Goal: Complete application form

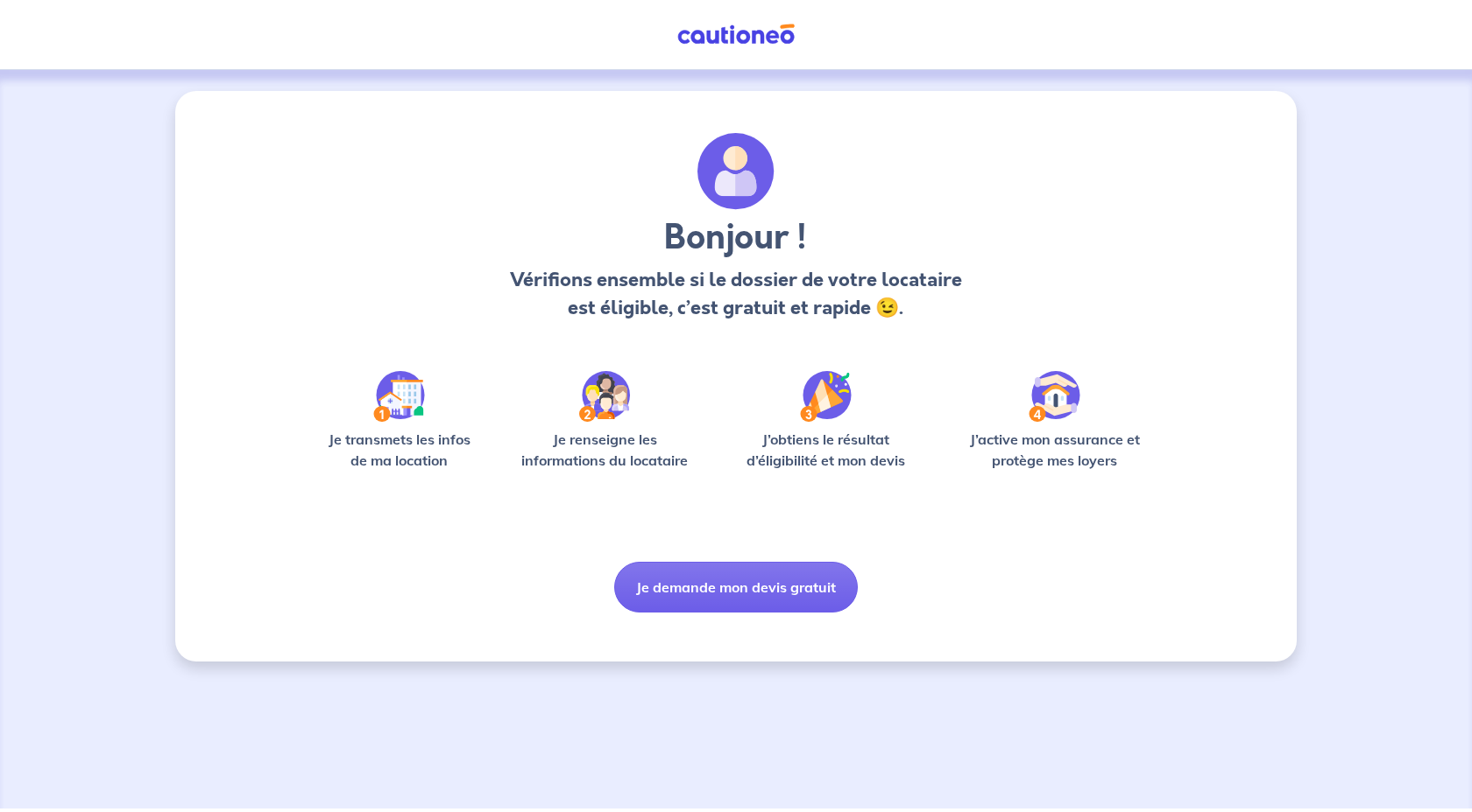
click at [701, 587] on button "Je demande mon devis gratuit" at bounding box center [736, 587] width 244 height 51
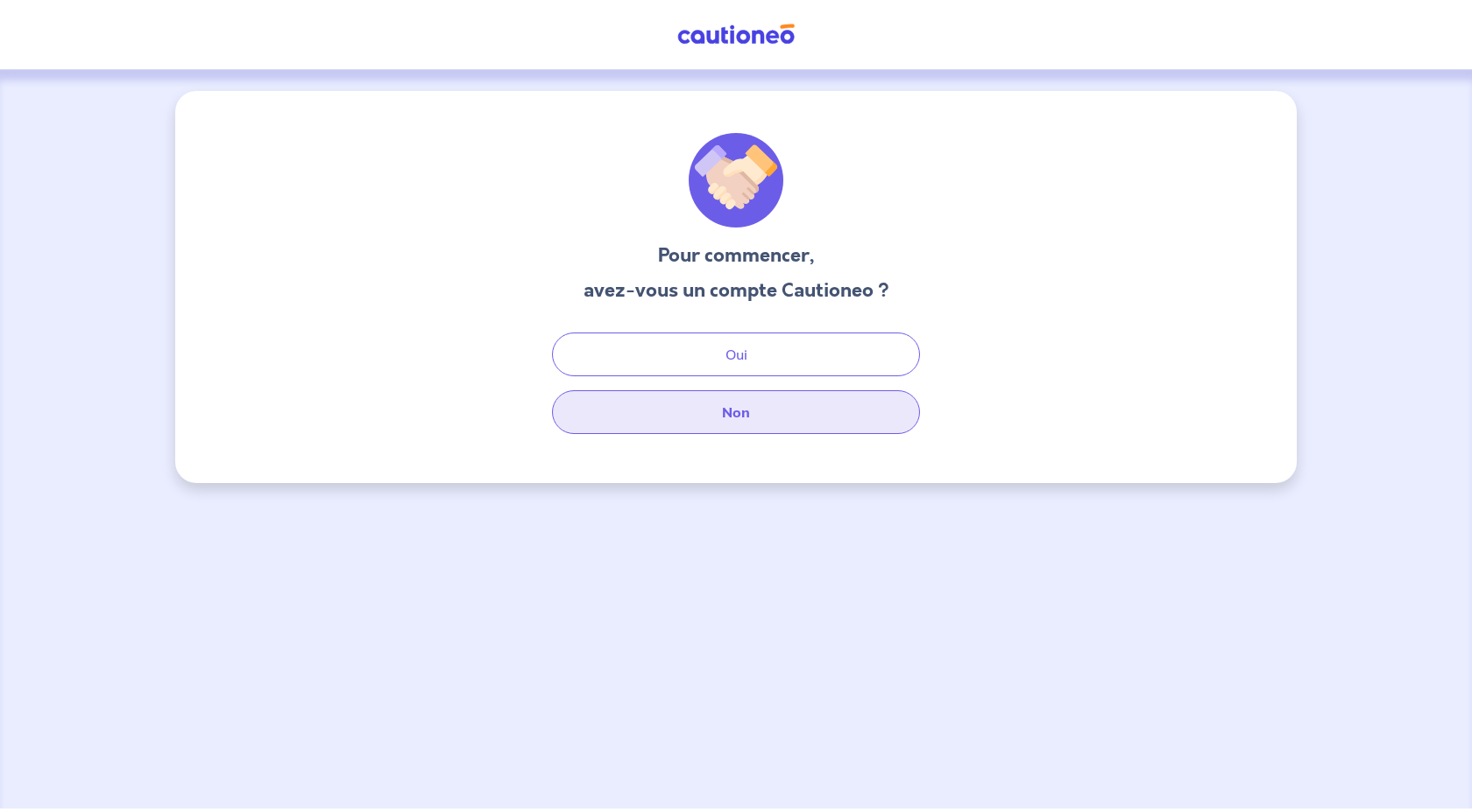
click at [646, 430] on button "Non" at bounding box center [736, 412] width 368 height 44
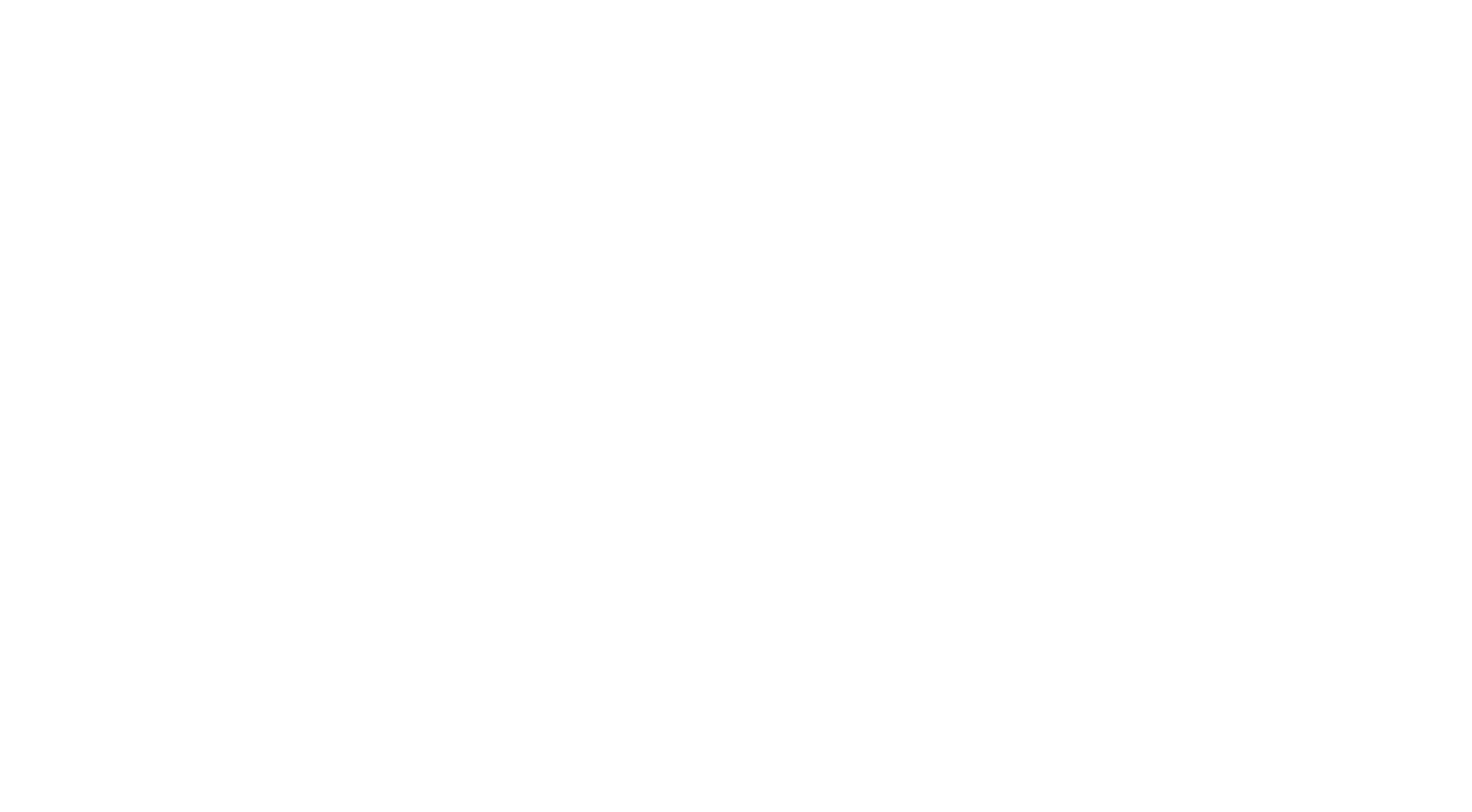
select select "FR"
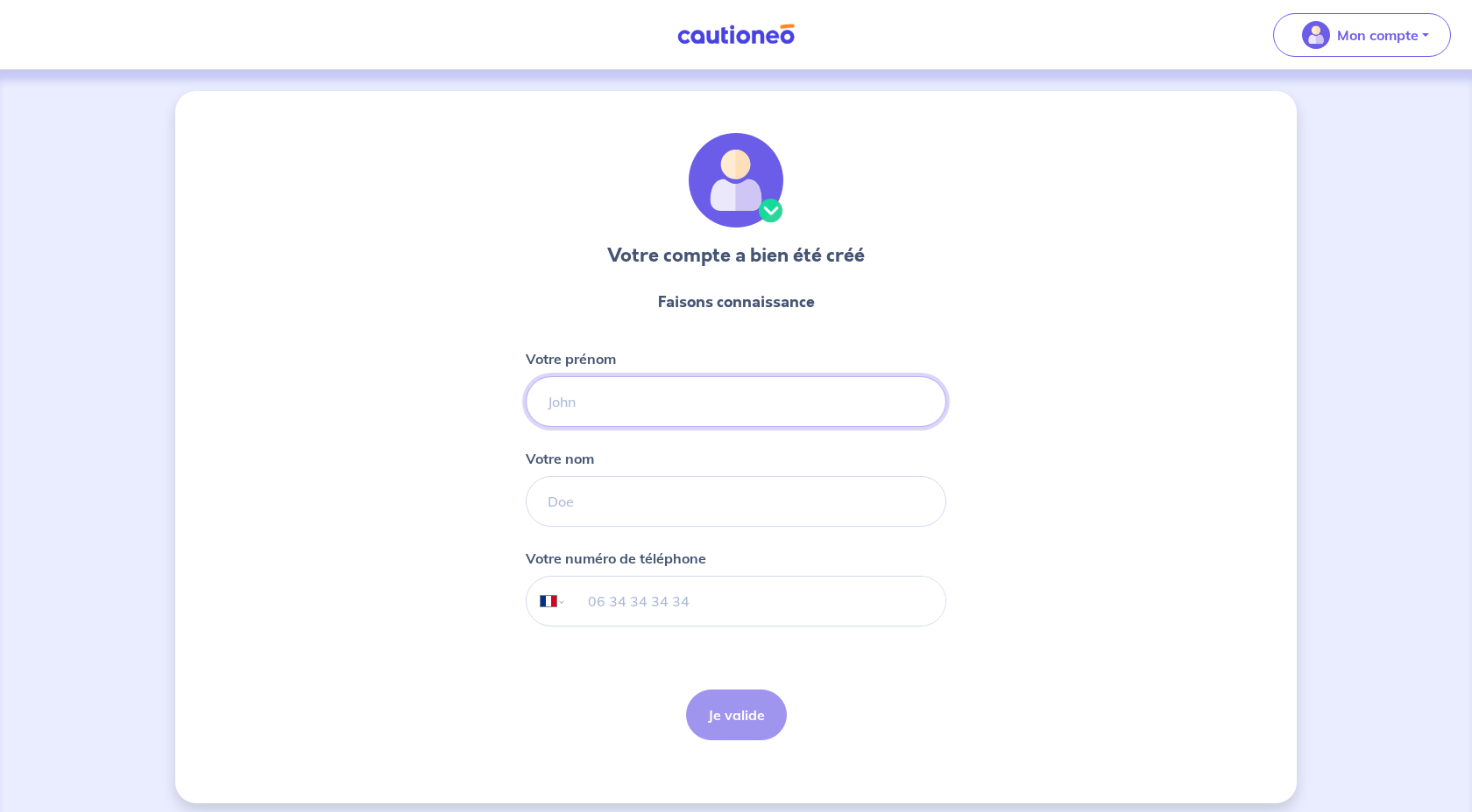
click at [702, 406] on input "Votre prénom" at bounding box center [736, 401] width 420 height 51
type input "[PERSON_NAME]"
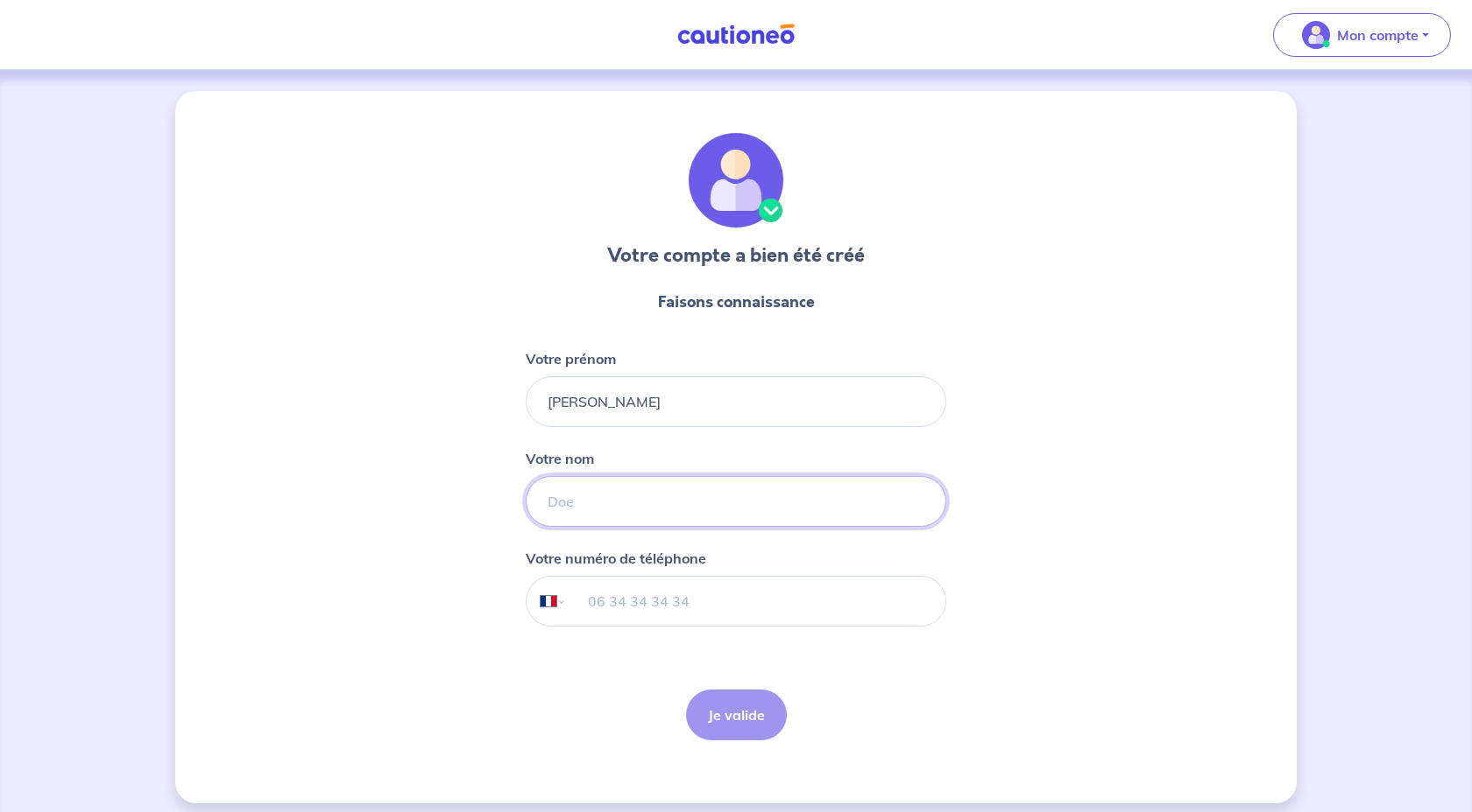
type input "vitasse"
type input "06 83 47 56 40"
click at [728, 687] on form "Faisons connaissance Votre prénom [PERSON_NAME] nom vitasse Votre numéro de tél…" at bounding box center [736, 516] width 420 height 478
click at [728, 710] on button "Je valide" at bounding box center [736, 715] width 100 height 51
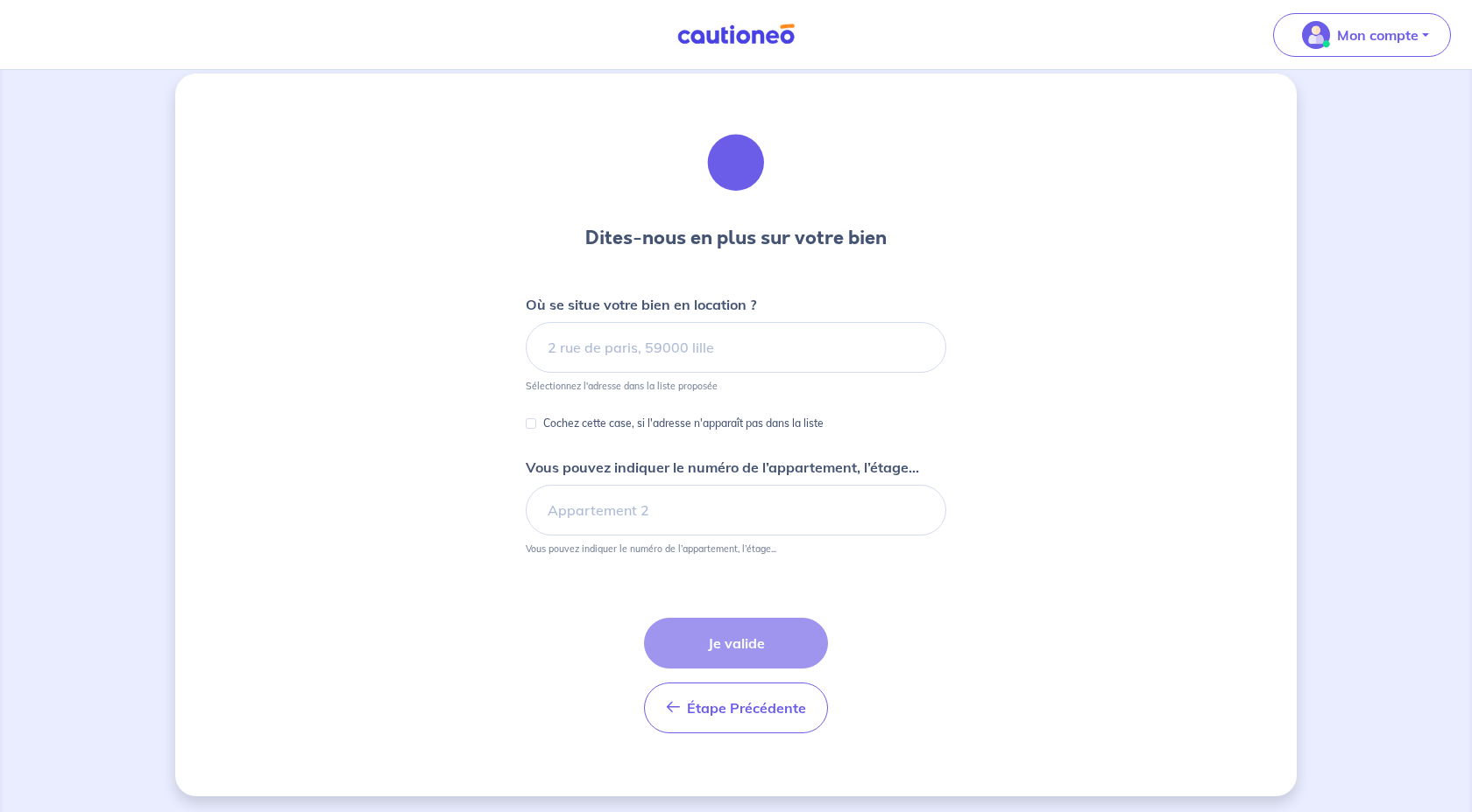
scroll to position [23, 0]
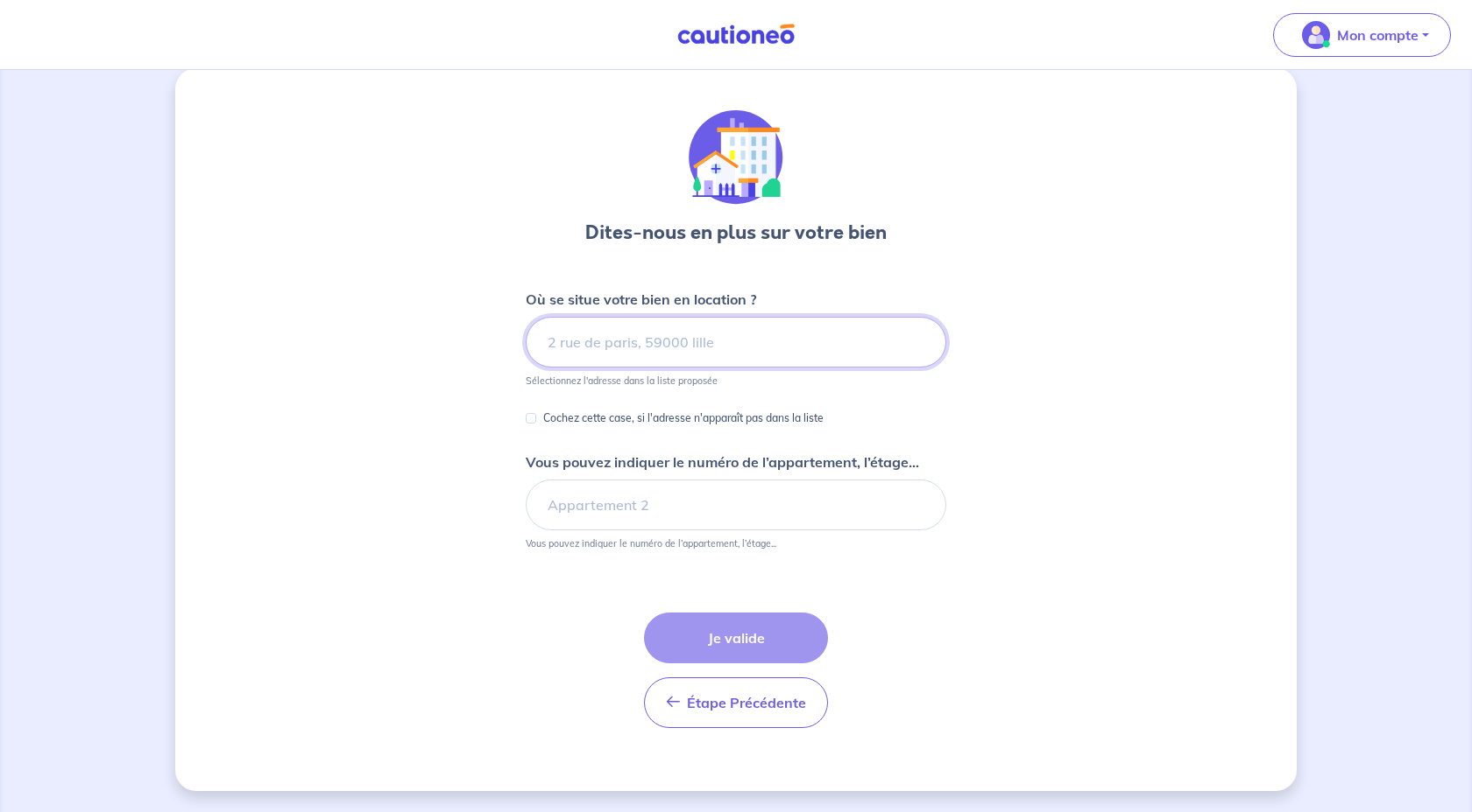
click at [731, 355] on input at bounding box center [736, 342] width 420 height 51
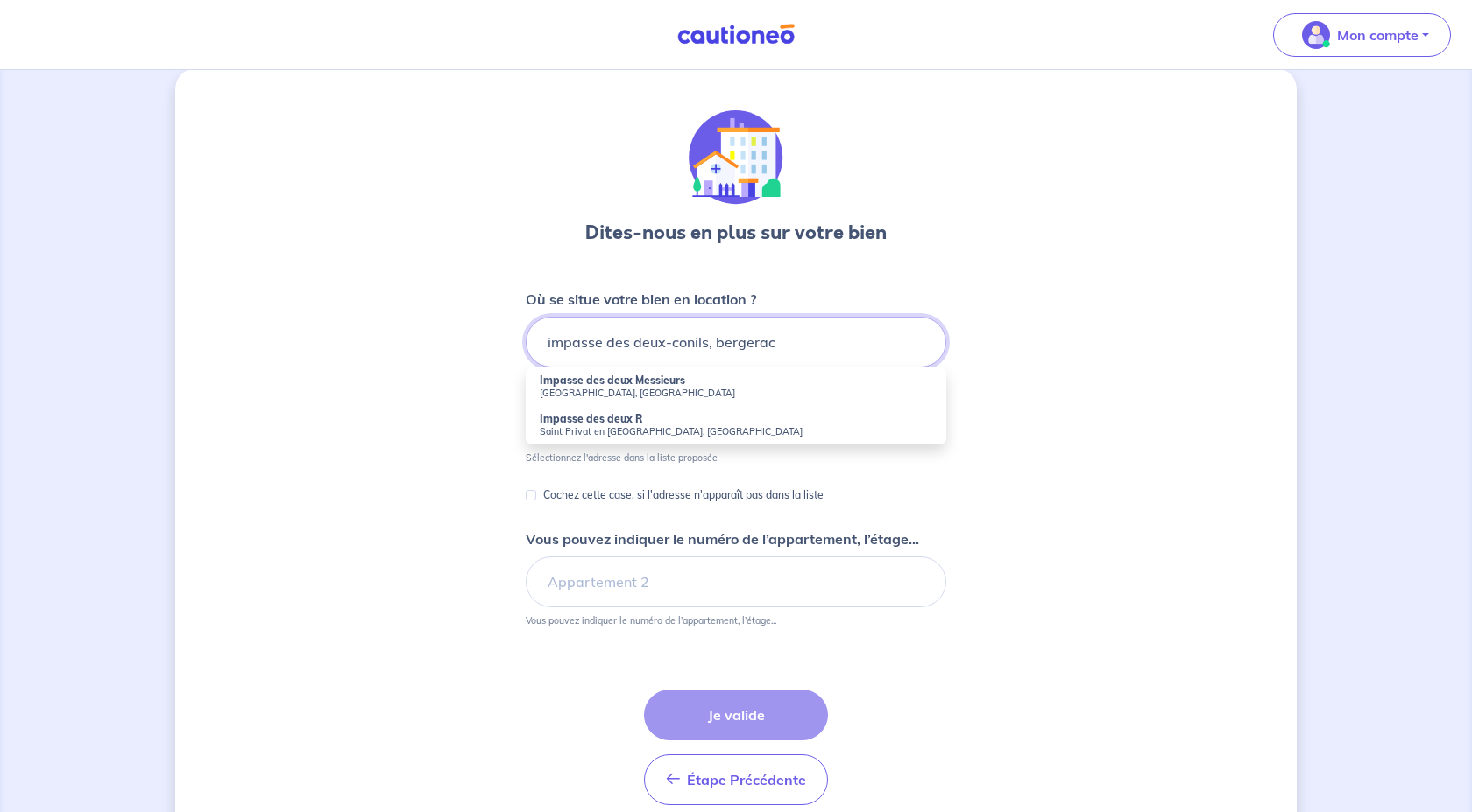
type input "impasse des deux-conils, bergerac"
click at [1001, 419] on div "Dites-nous en plus sur votre bien Où se situe votre bien en location ? impasse …" at bounding box center [736, 468] width 1121 height 800
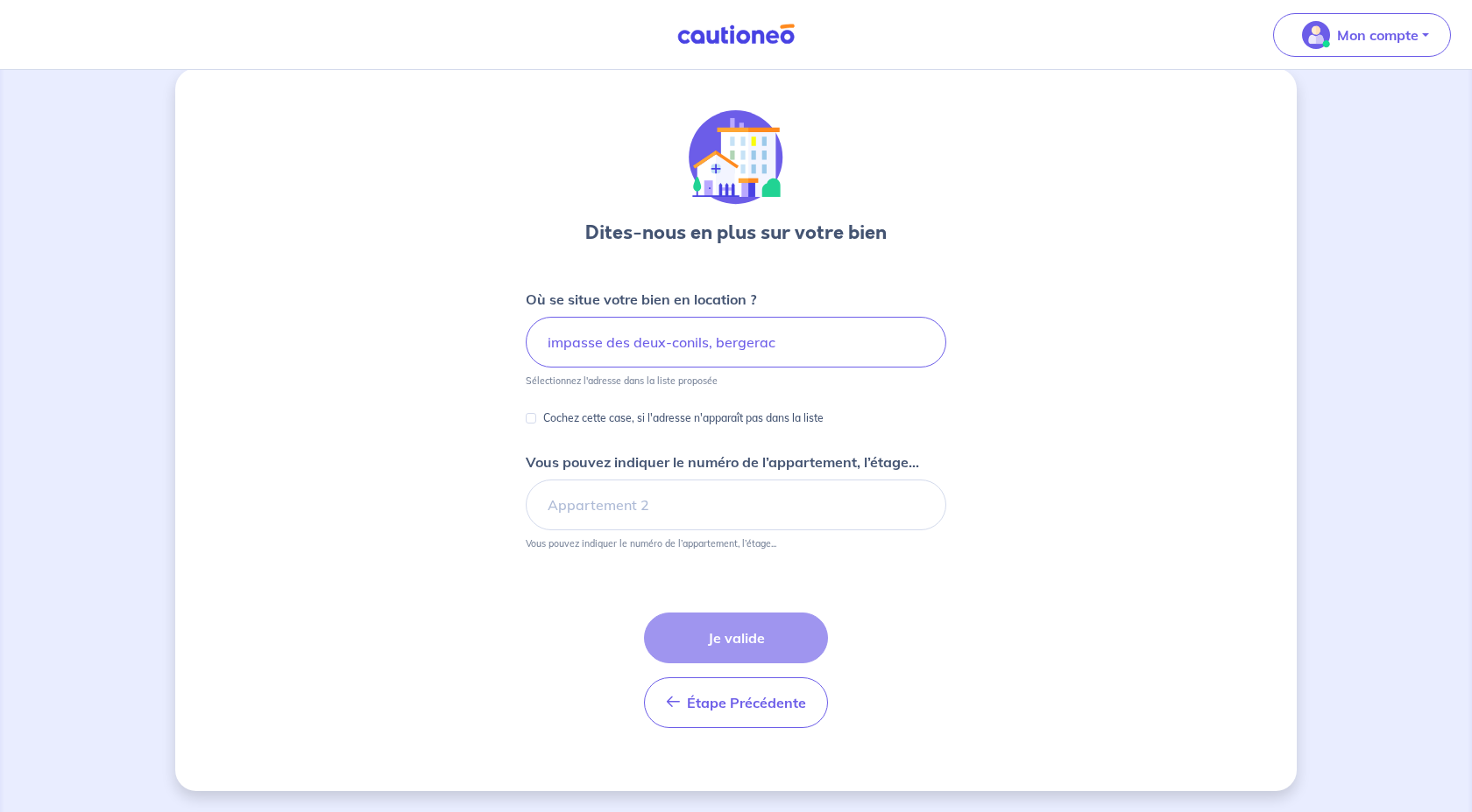
click at [800, 423] on p "Cochez cette case, si l'adresse n'apparaît pas dans la liste" at bounding box center [683, 418] width 281 height 21
click at [536, 423] on input "Cochez cette case, si l'adresse n'apparaît pas dans la liste" at bounding box center [530, 418] width 10 height 10
checkbox input "true"
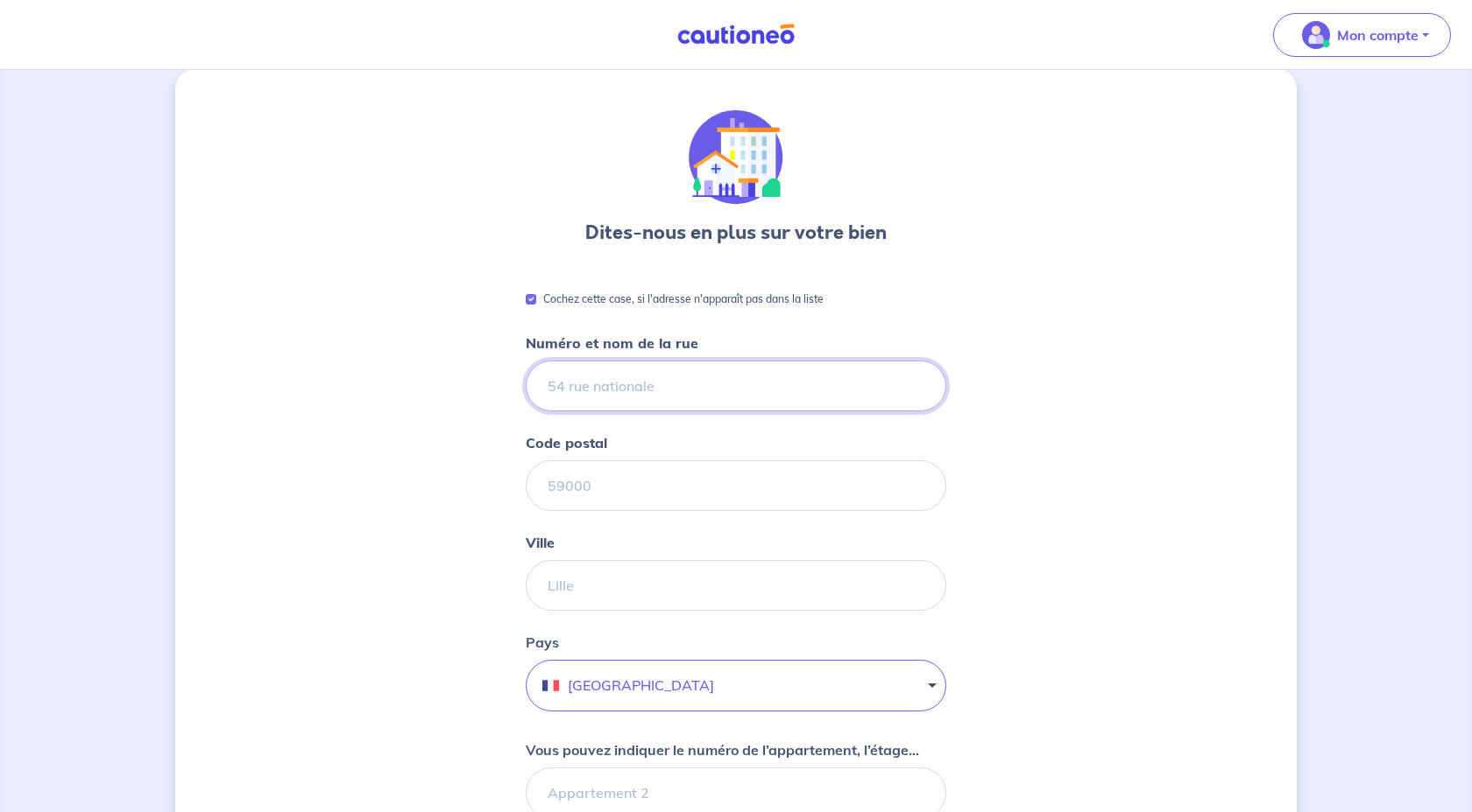
click at [766, 396] on input "Numéro et nom de la rue" at bounding box center [736, 386] width 420 height 51
type input "impasse des deux-conils"
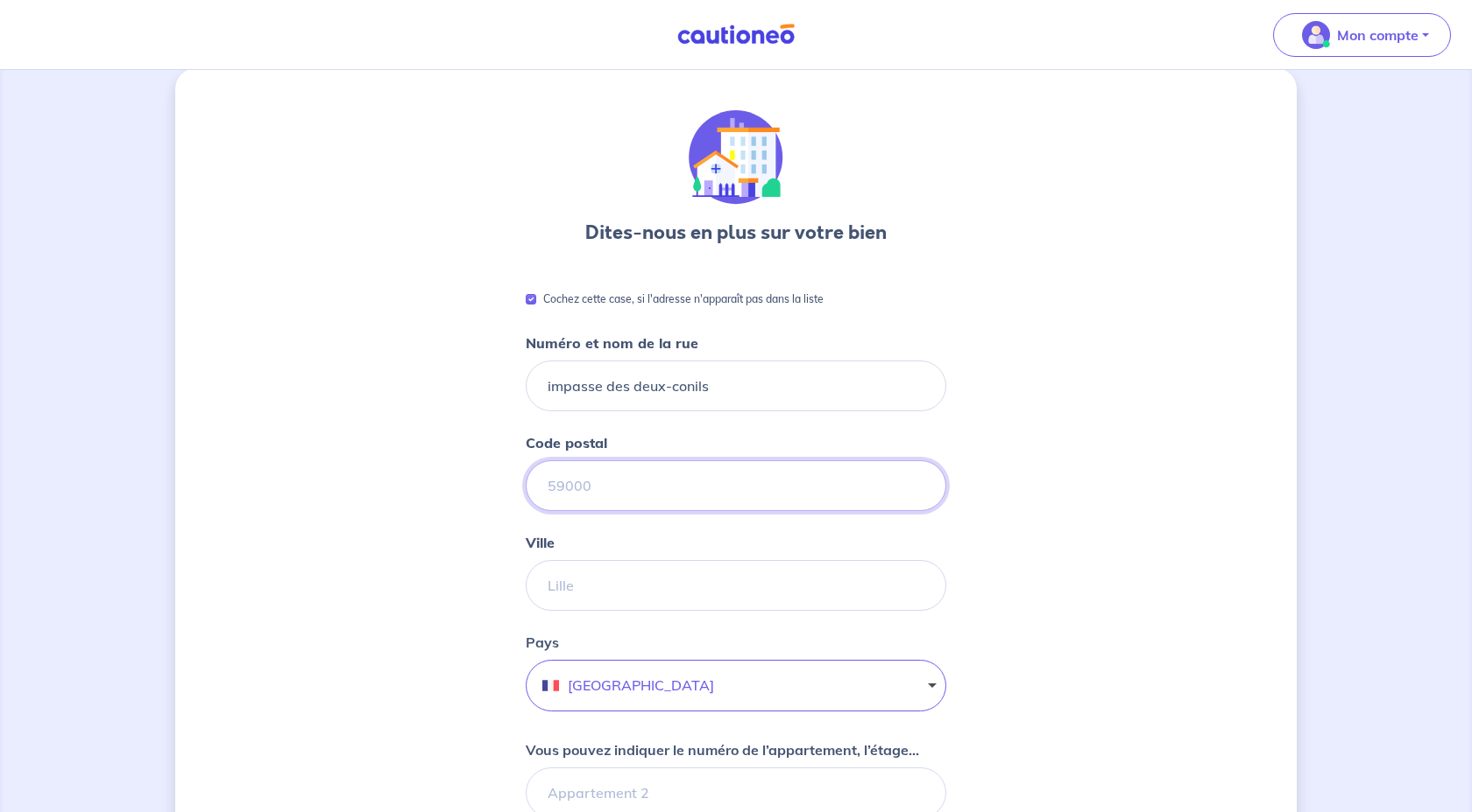
type input "24100"
click at [450, 545] on div "Dites-nous en plus sur votre bien Cochez cette case, si l'adresse n'apparaît pa…" at bounding box center [736, 671] width 1121 height 1206
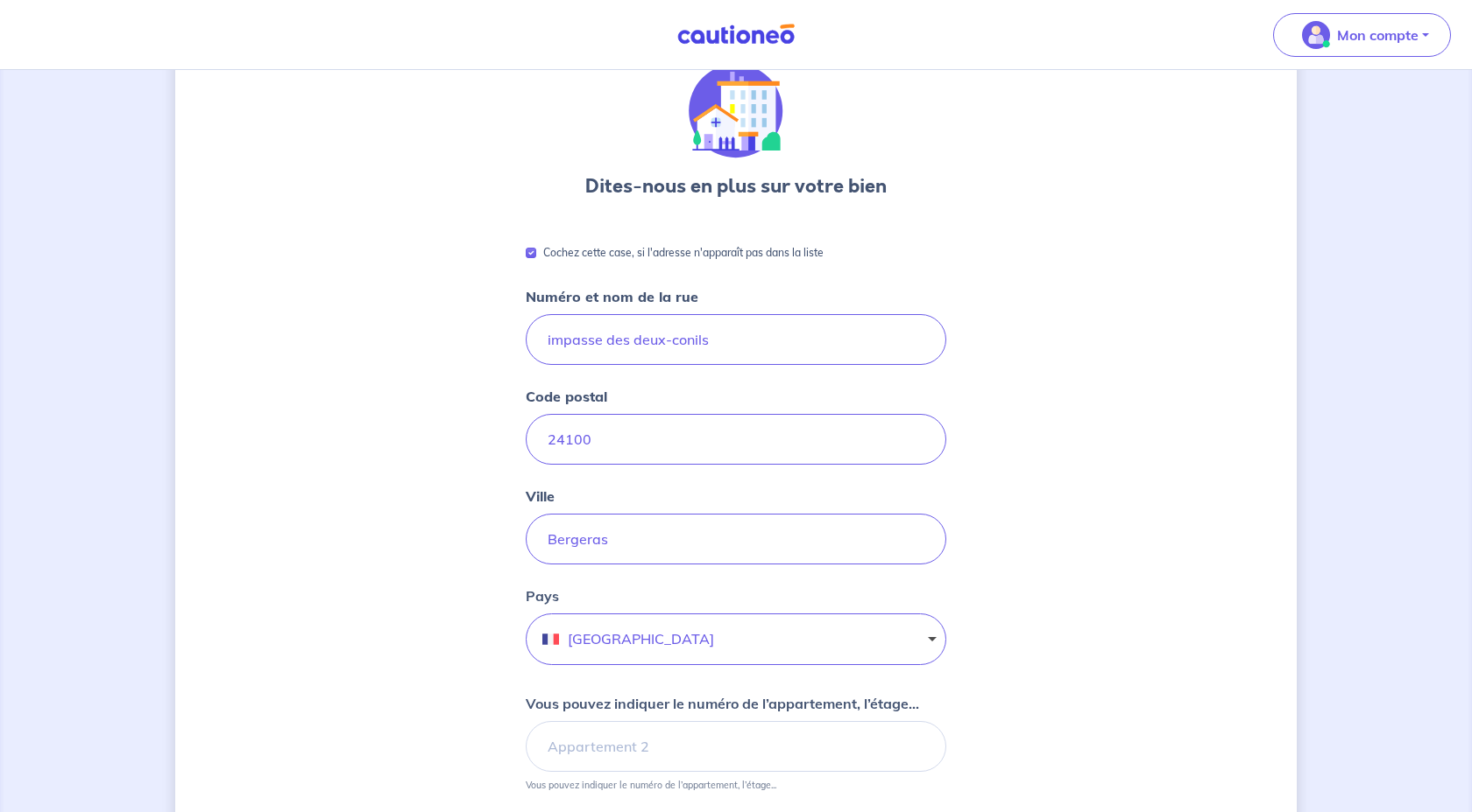
scroll to position [71, 0]
click at [644, 534] on input "Bergeras" at bounding box center [736, 537] width 420 height 51
type input "Bergerac"
click at [468, 587] on div "Dites-nous en plus sur votre bien Cochez cette case, si l'adresse n'apparaît pa…" at bounding box center [736, 623] width 1121 height 1206
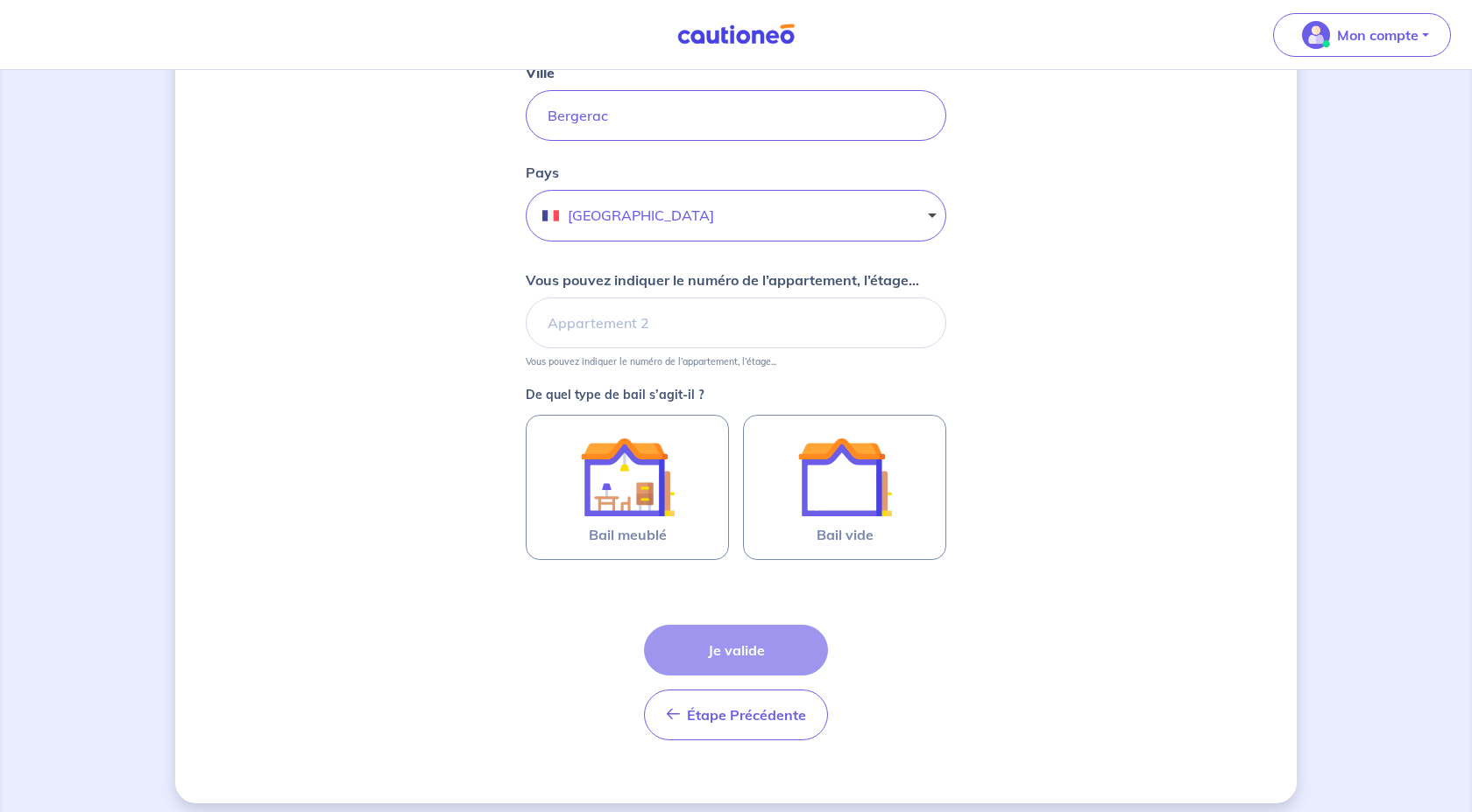
scroll to position [504, 0]
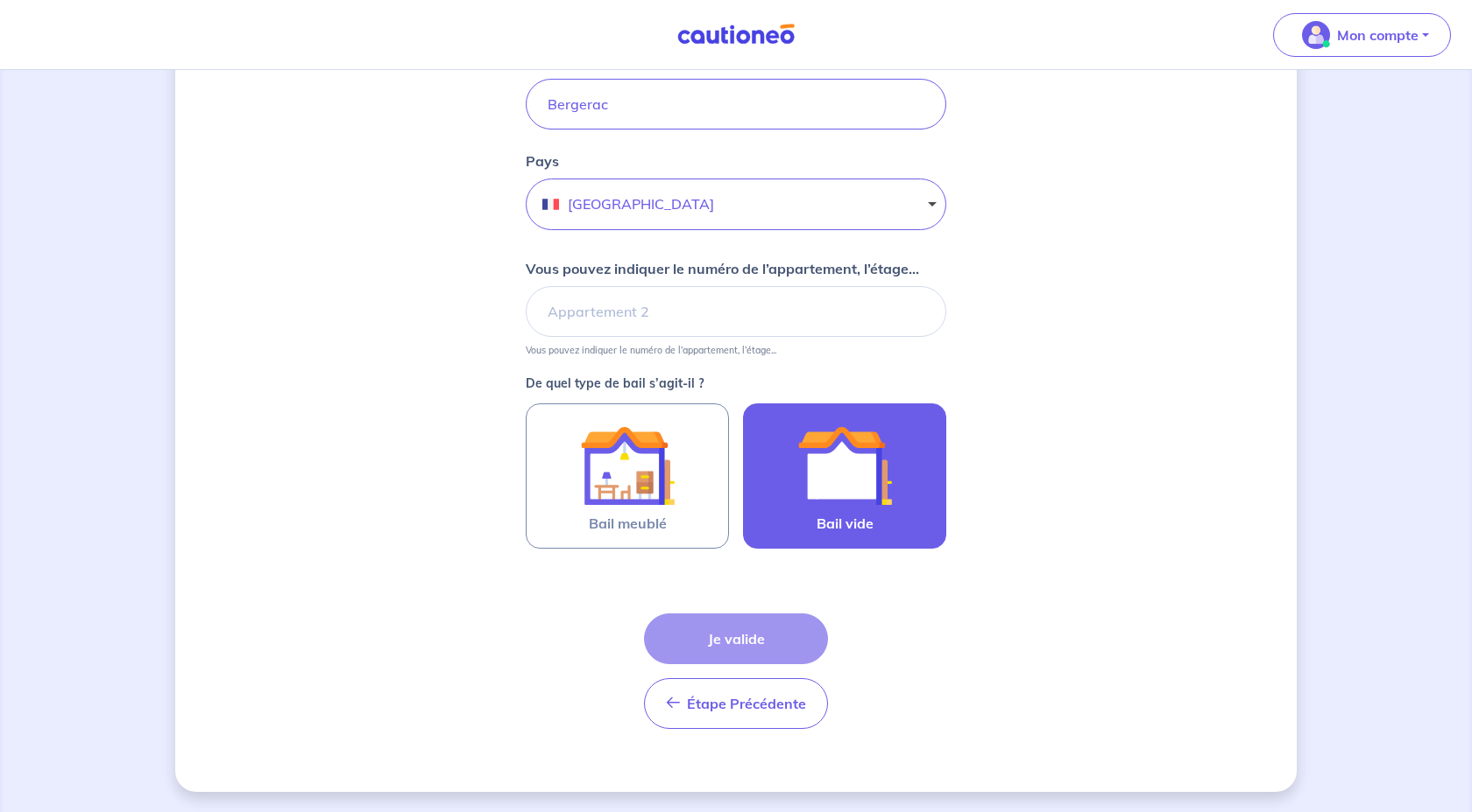
click at [857, 493] on img at bounding box center [844, 465] width 95 height 95
click at [0, 0] on input "Bail vide" at bounding box center [0, 0] width 0 height 0
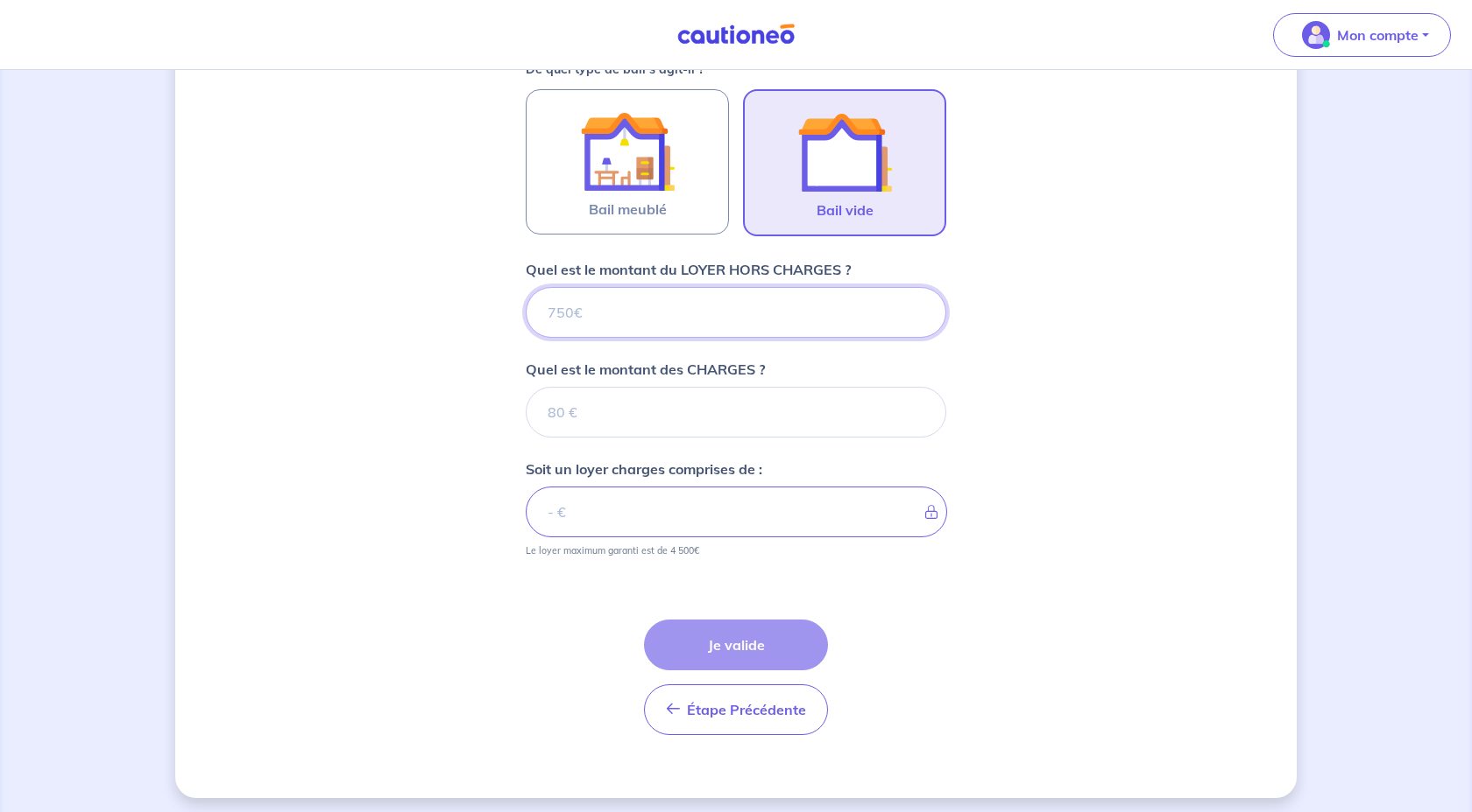
scroll to position [825, 0]
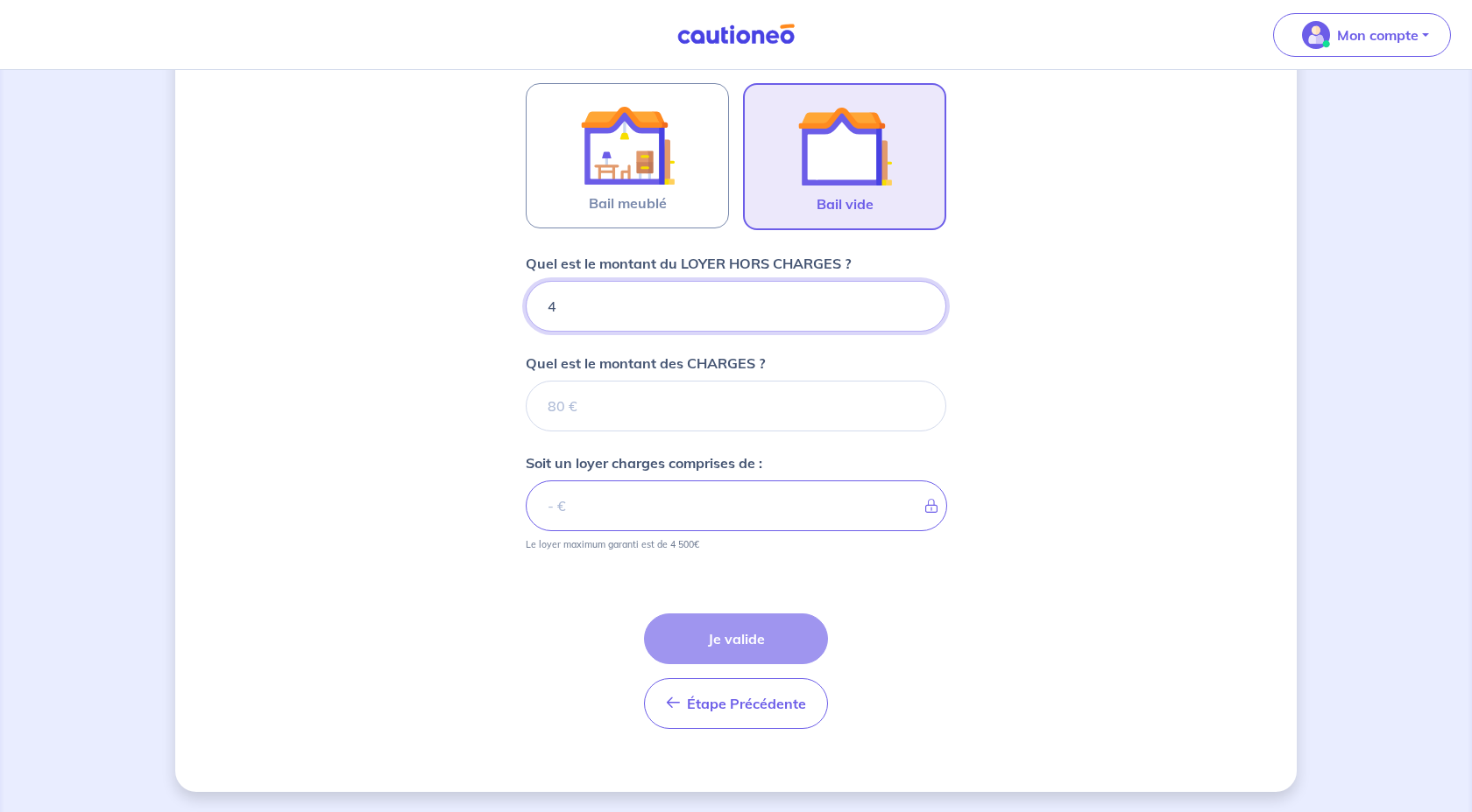
type input "45"
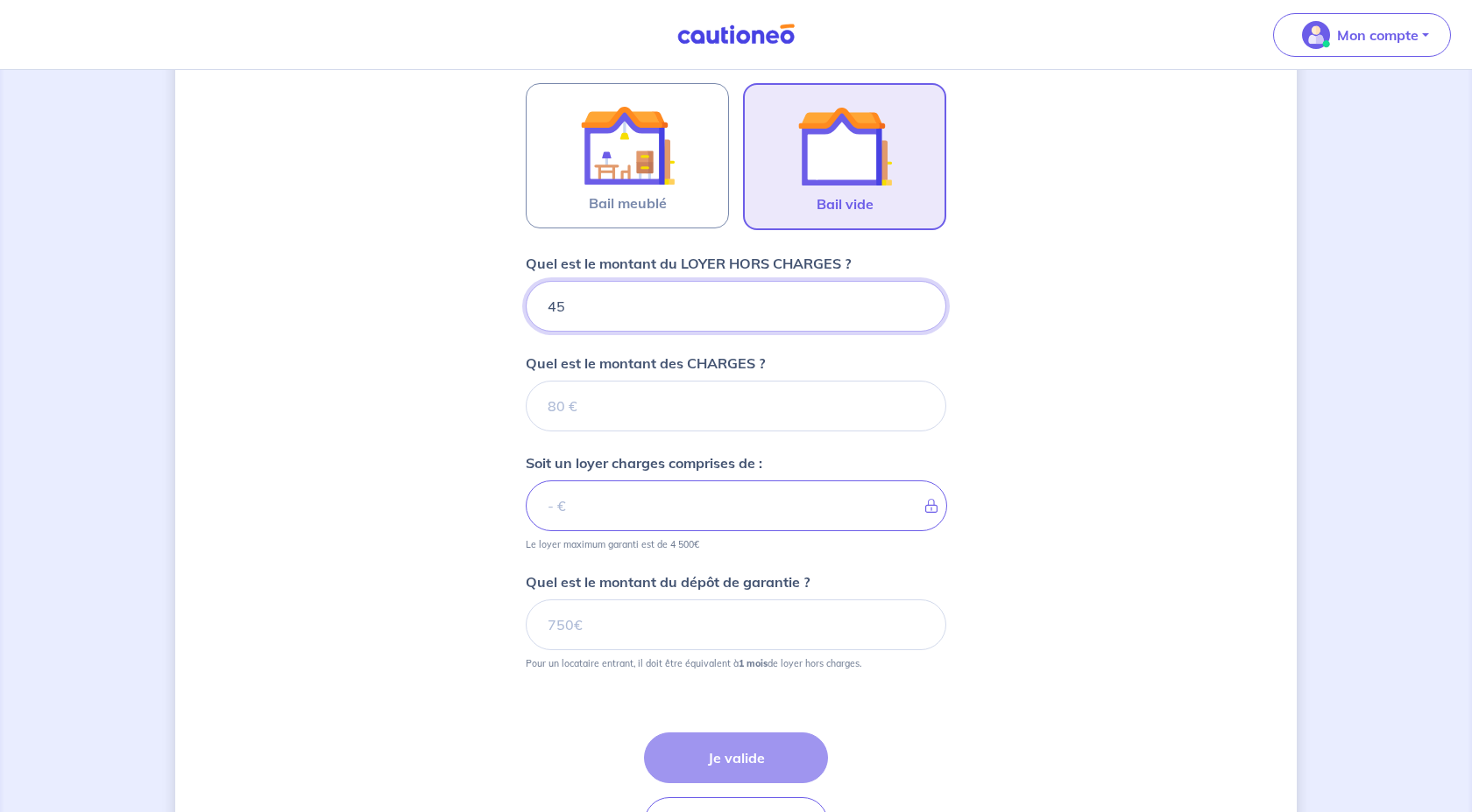
type input "450"
click at [830, 401] on input "Quel est le montant des CHARGES ?" at bounding box center [736, 406] width 420 height 51
type input "40"
type input "490"
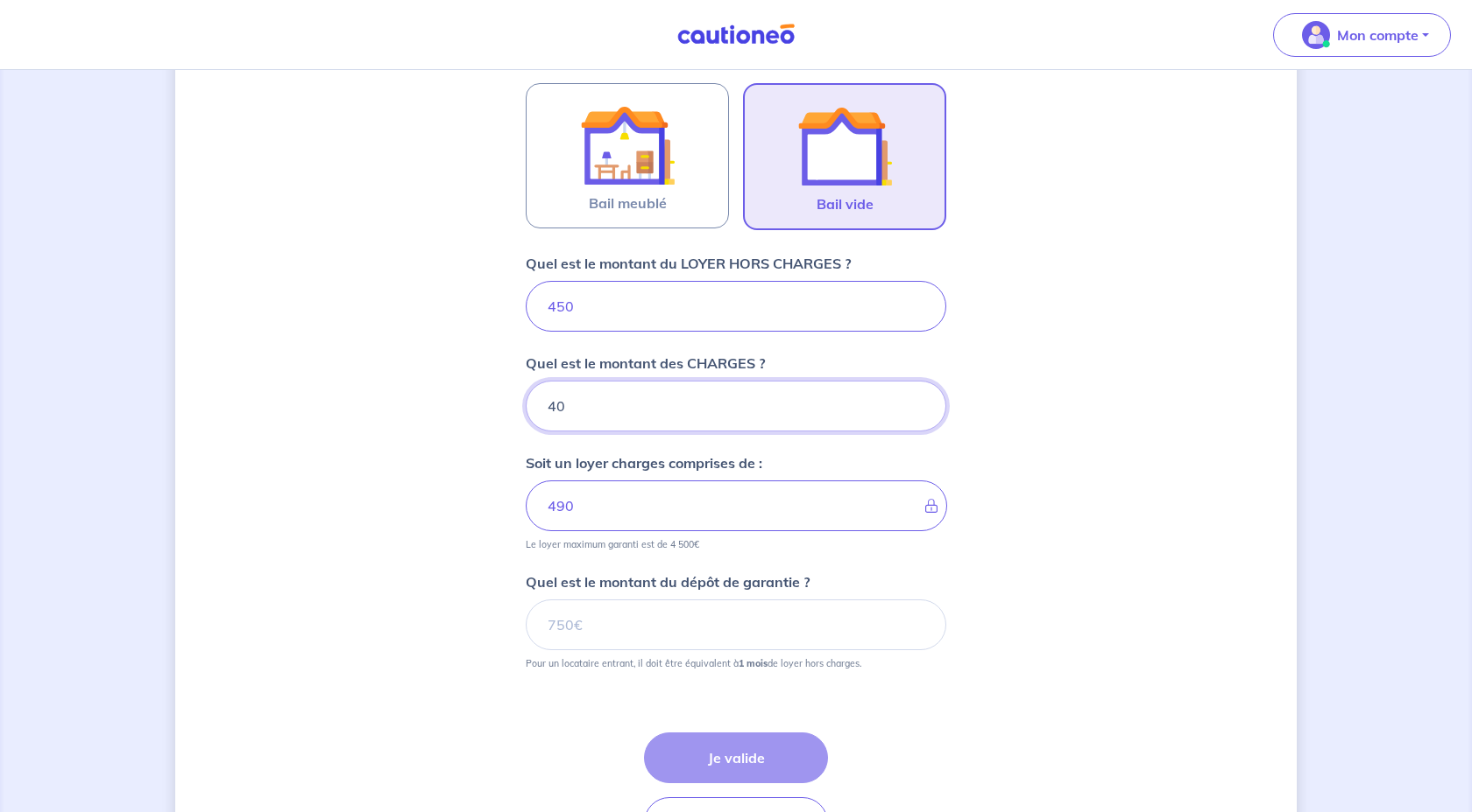
type input "40"
click at [409, 511] on div "Dites-nous en plus sur votre bien Cochez cette case, si l'adresse n'apparaît pa…" at bounding box center [736, 89] width 1121 height 1645
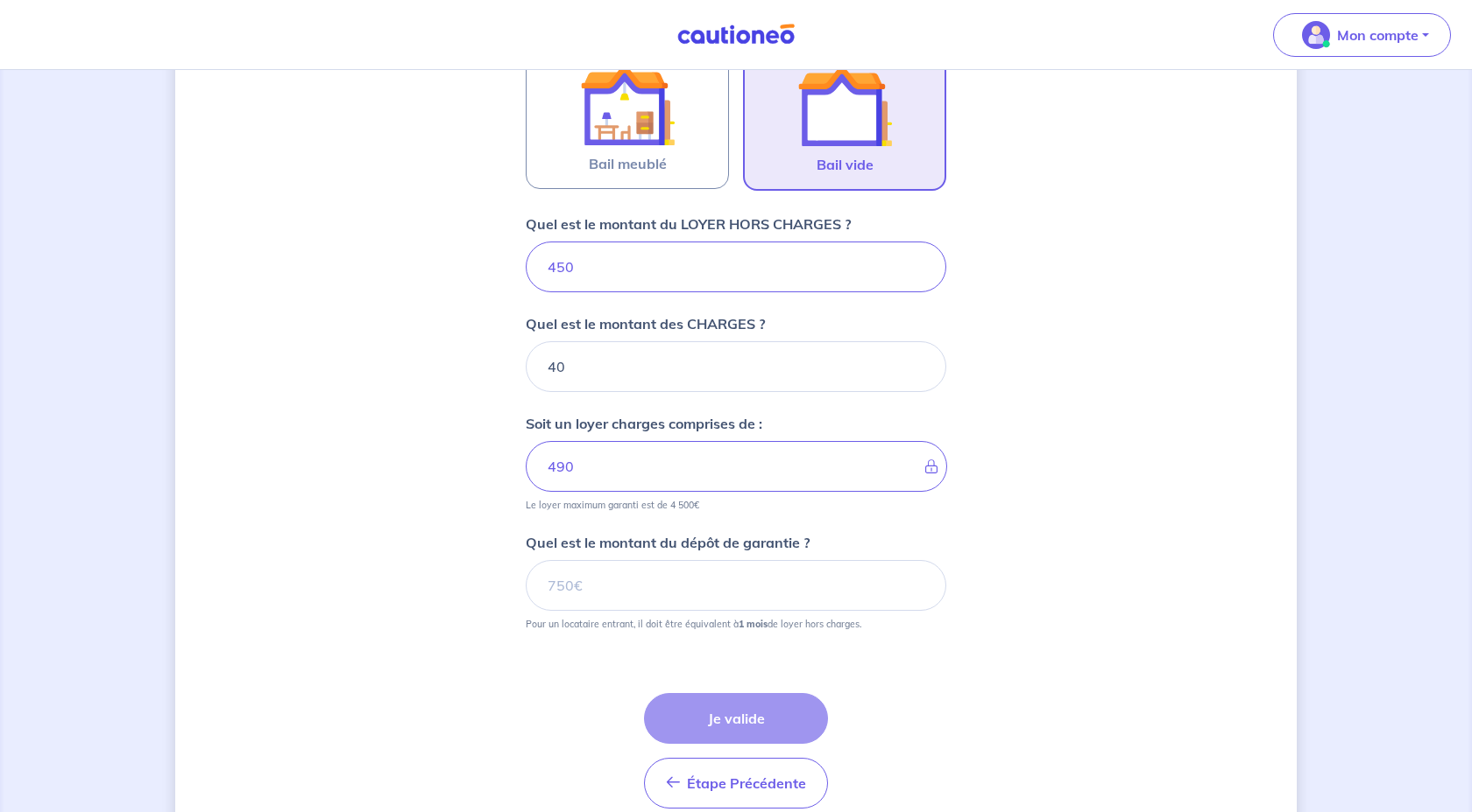
scroll to position [944, 0]
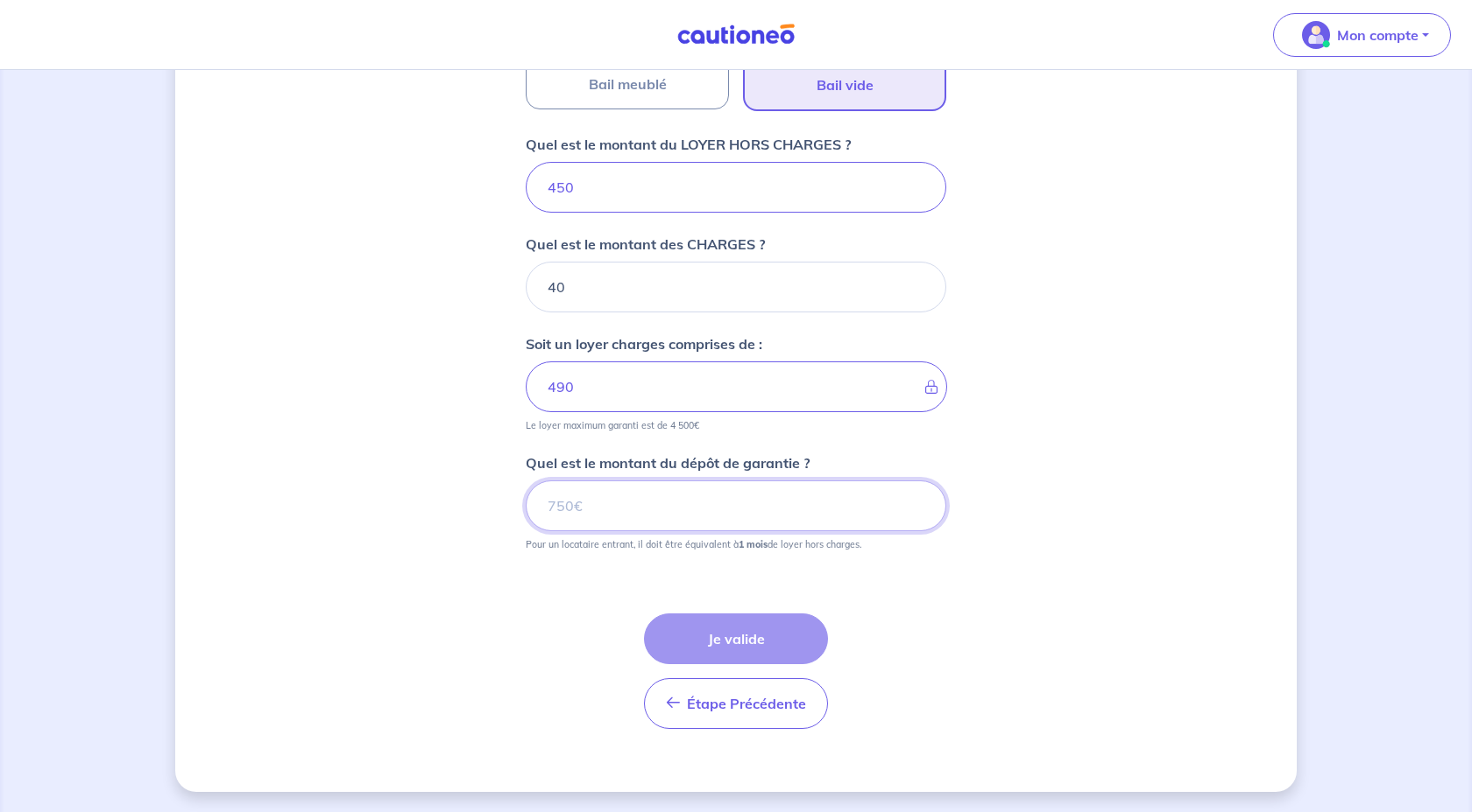
click at [625, 508] on input "Quel est le montant du dépôt de garantie ?" at bounding box center [736, 506] width 420 height 51
type input "450"
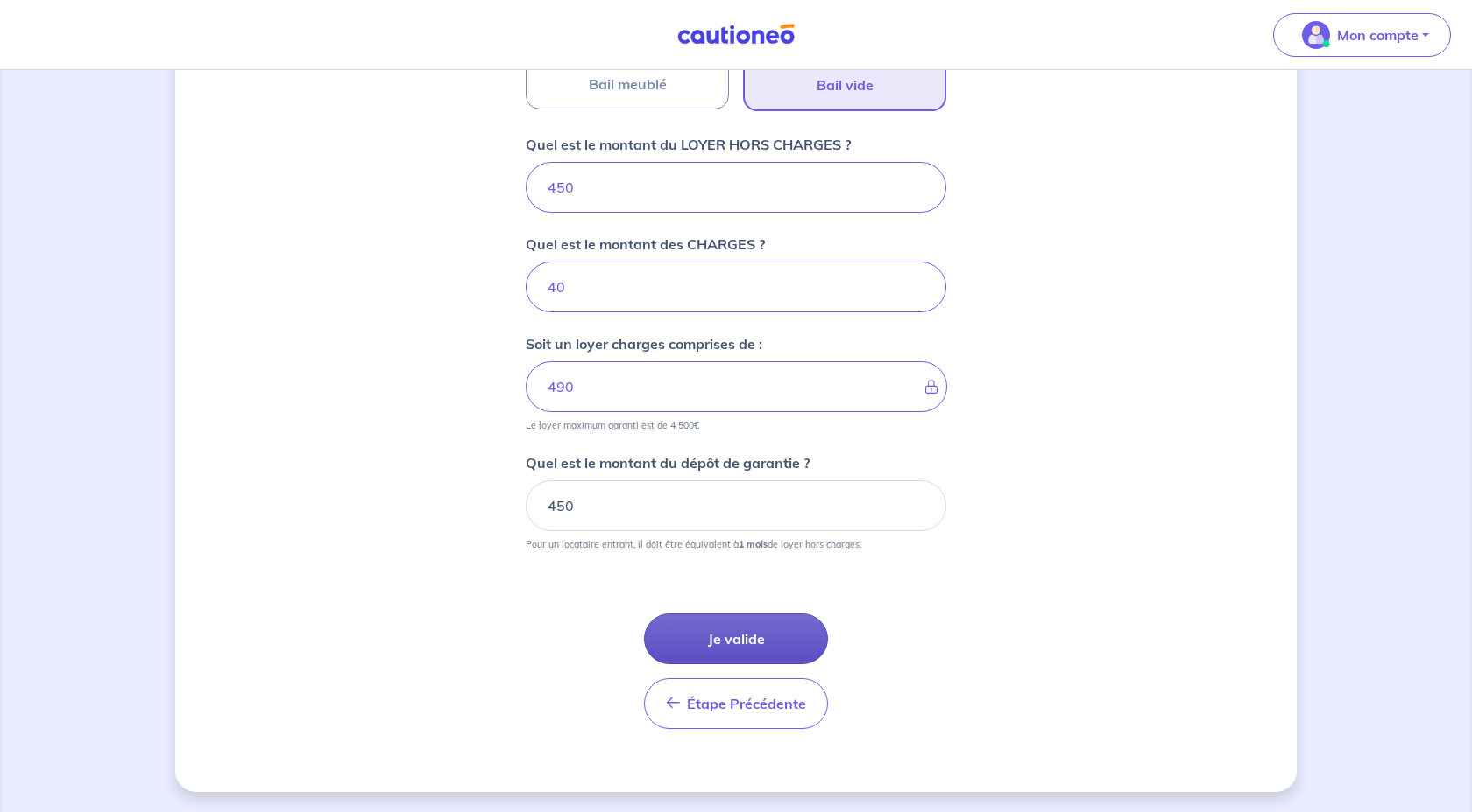
click at [718, 640] on button "Je valide" at bounding box center [736, 639] width 184 height 51
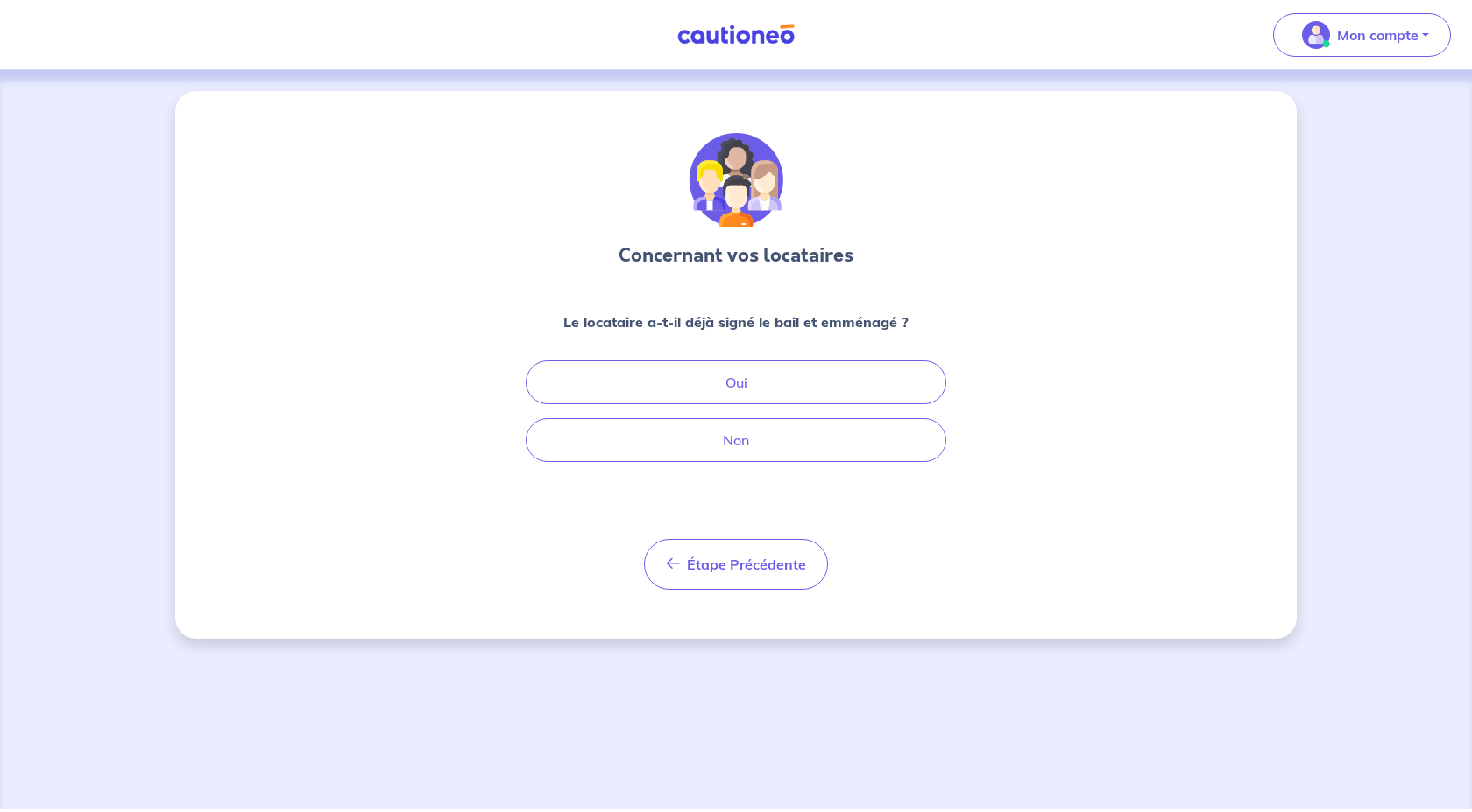
click at [1146, 451] on div "Concernant vos locataires Le locataire a-t-il déjà signé le bail et emménagé ? …" at bounding box center [736, 365] width 1121 height 548
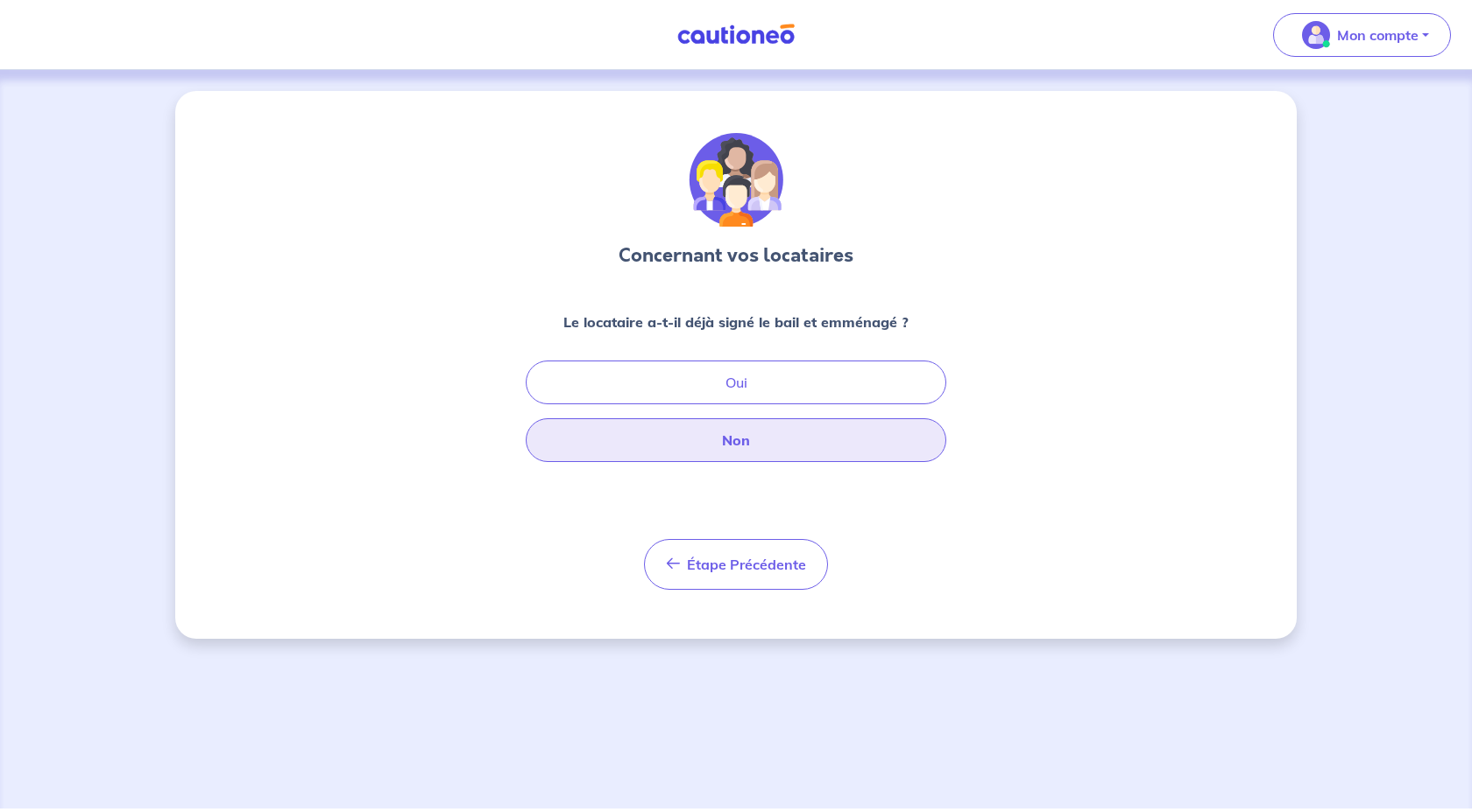
click at [859, 437] on button "Non" at bounding box center [736, 440] width 420 height 44
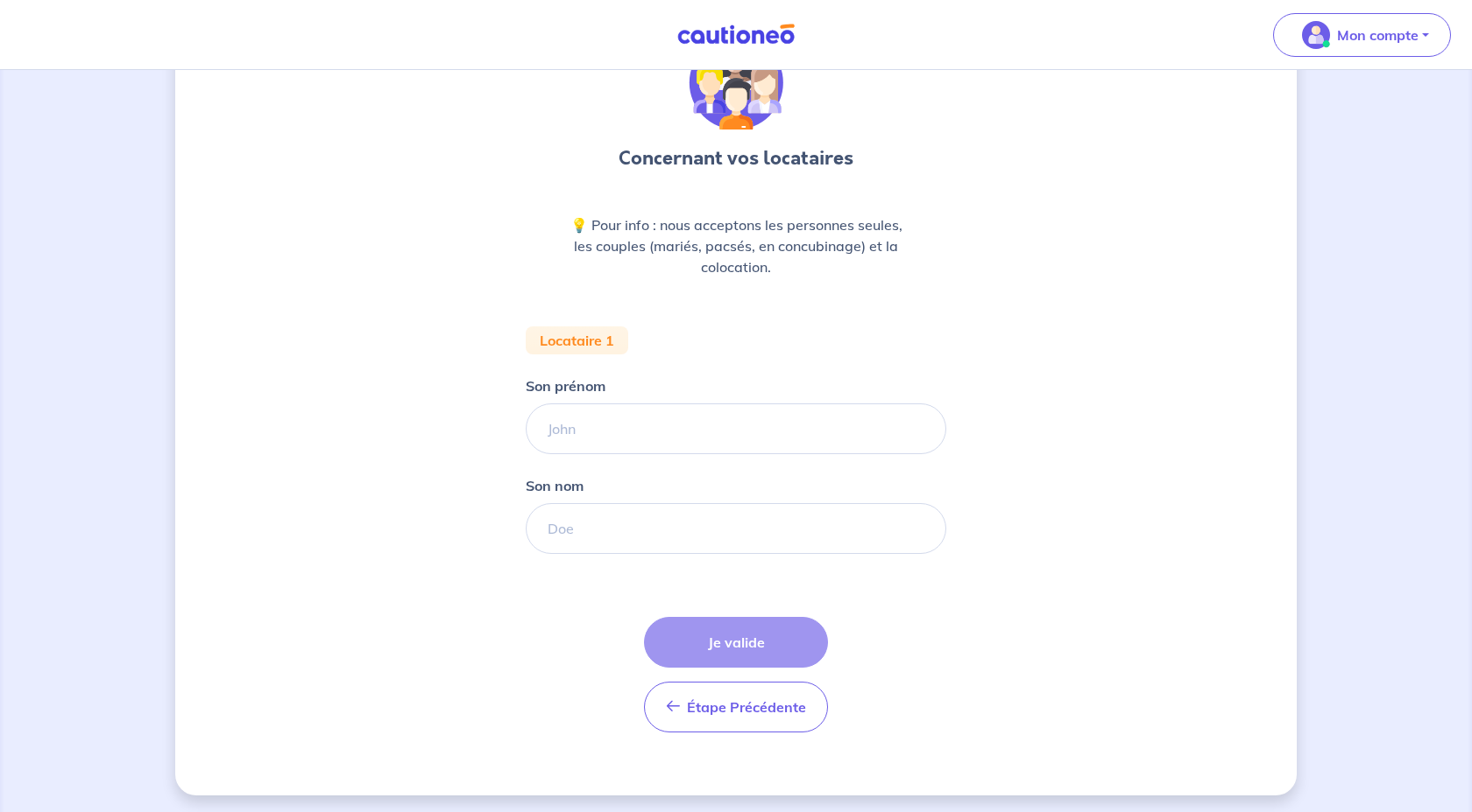
scroll to position [101, 0]
